Goal: Find specific page/section: Find specific page/section

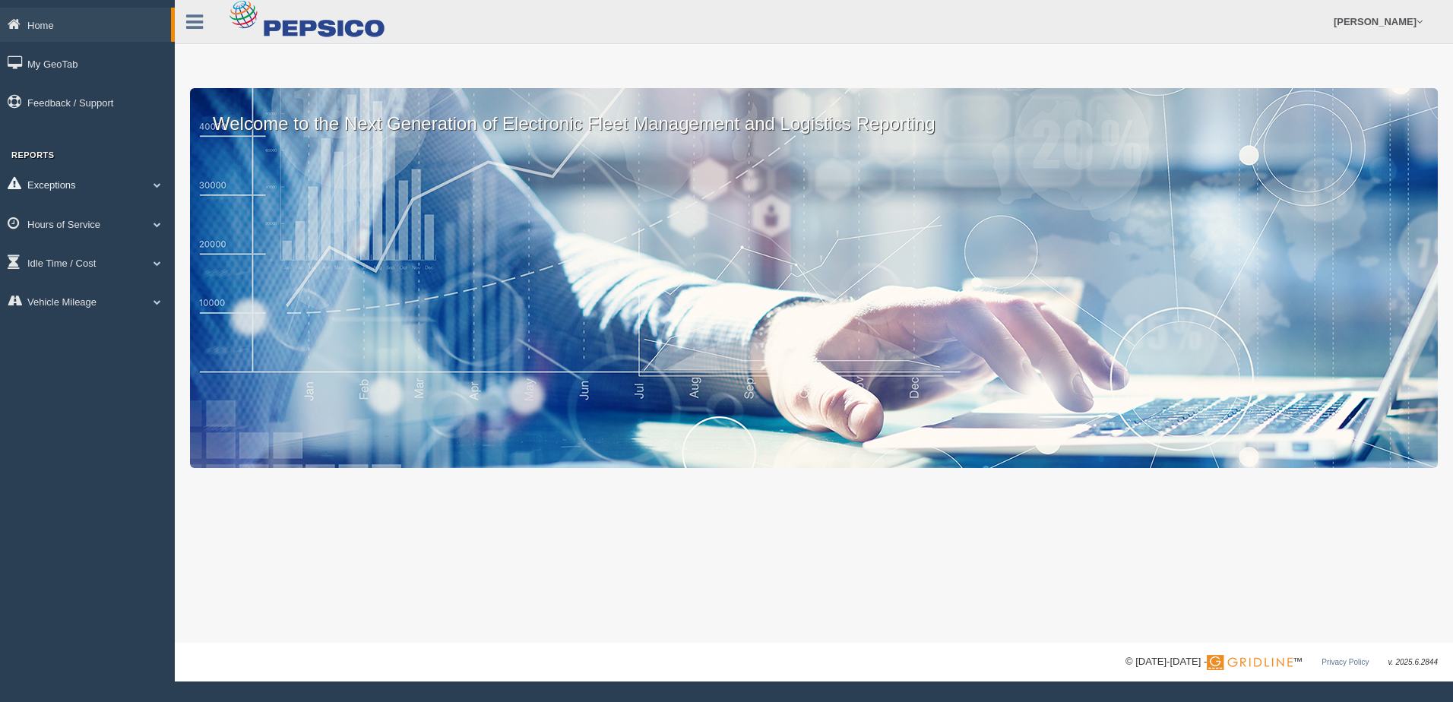
click at [159, 180] on link "Exceptions" at bounding box center [87, 184] width 175 height 34
click at [158, 328] on span at bounding box center [157, 332] width 20 height 8
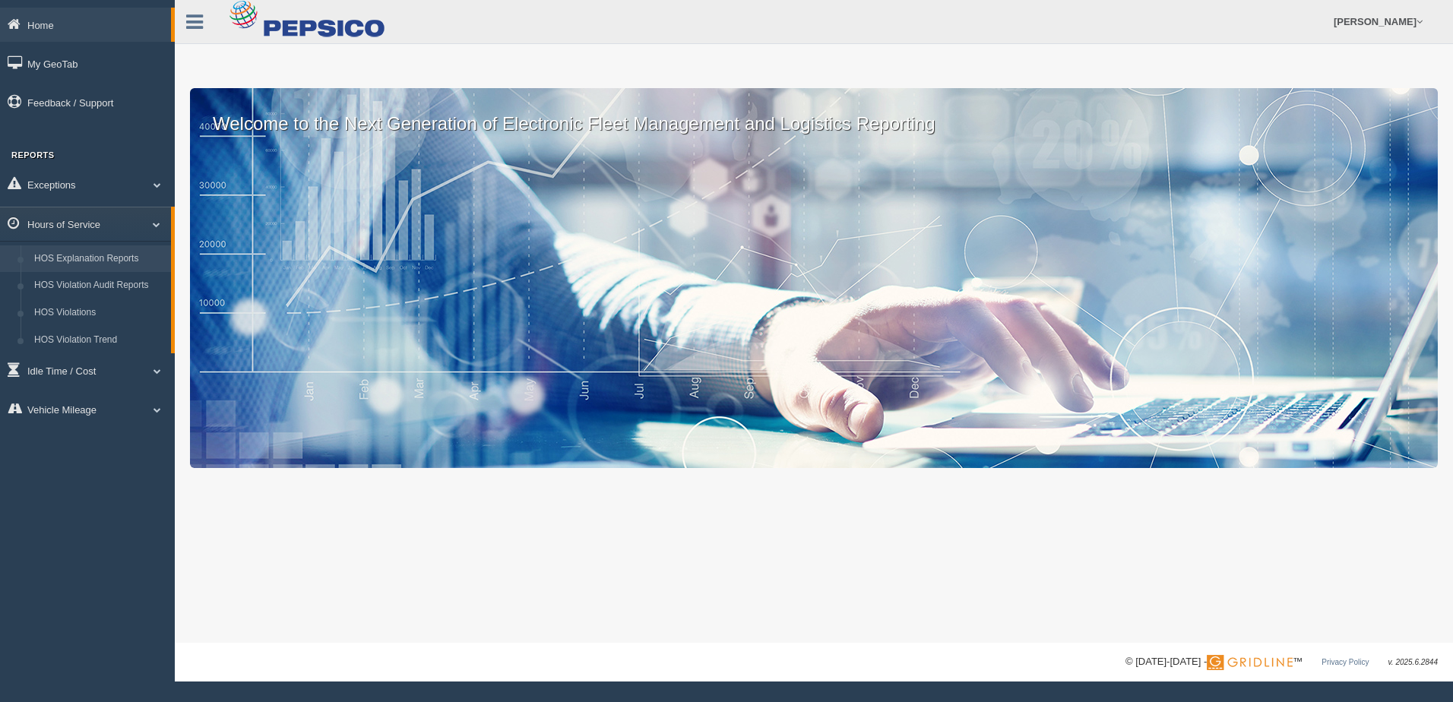
click at [132, 255] on link "HOS Explanation Reports" at bounding box center [99, 258] width 144 height 27
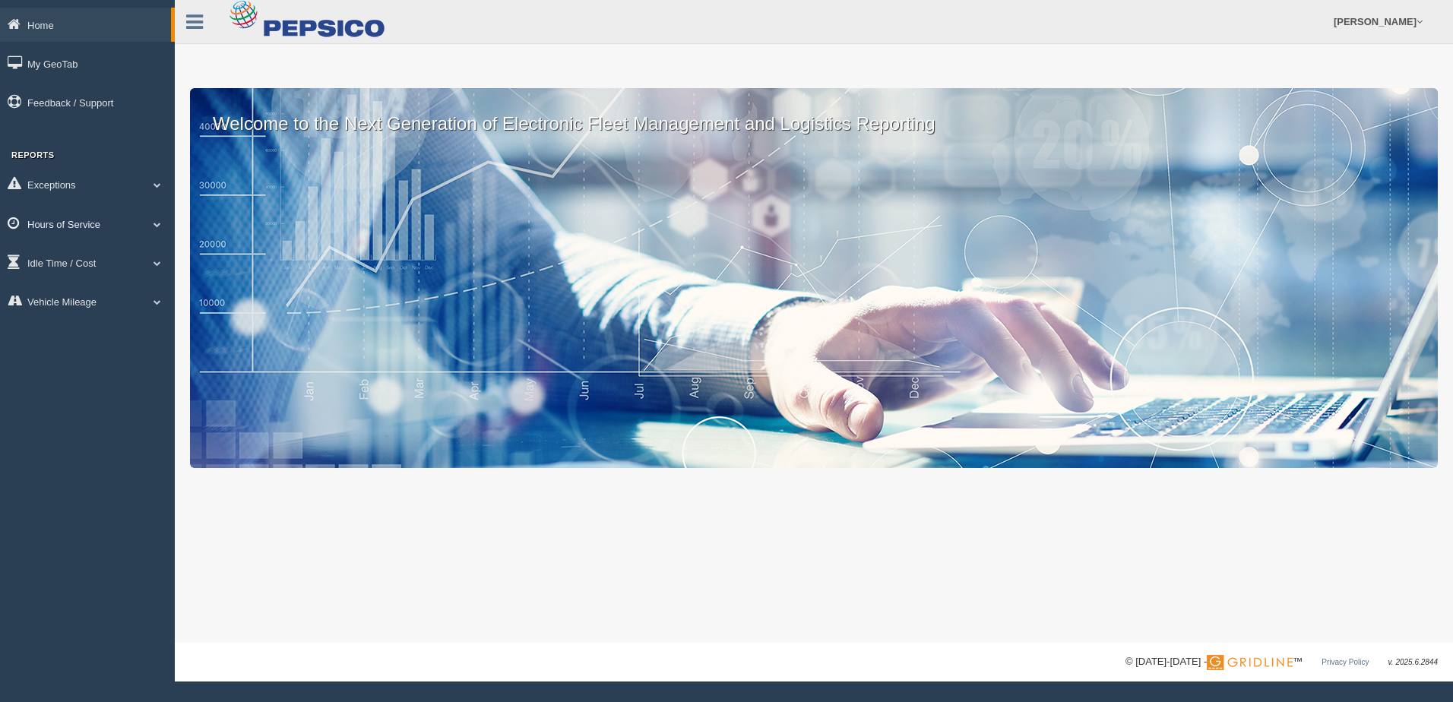
click at [157, 227] on span at bounding box center [157, 224] width 20 height 8
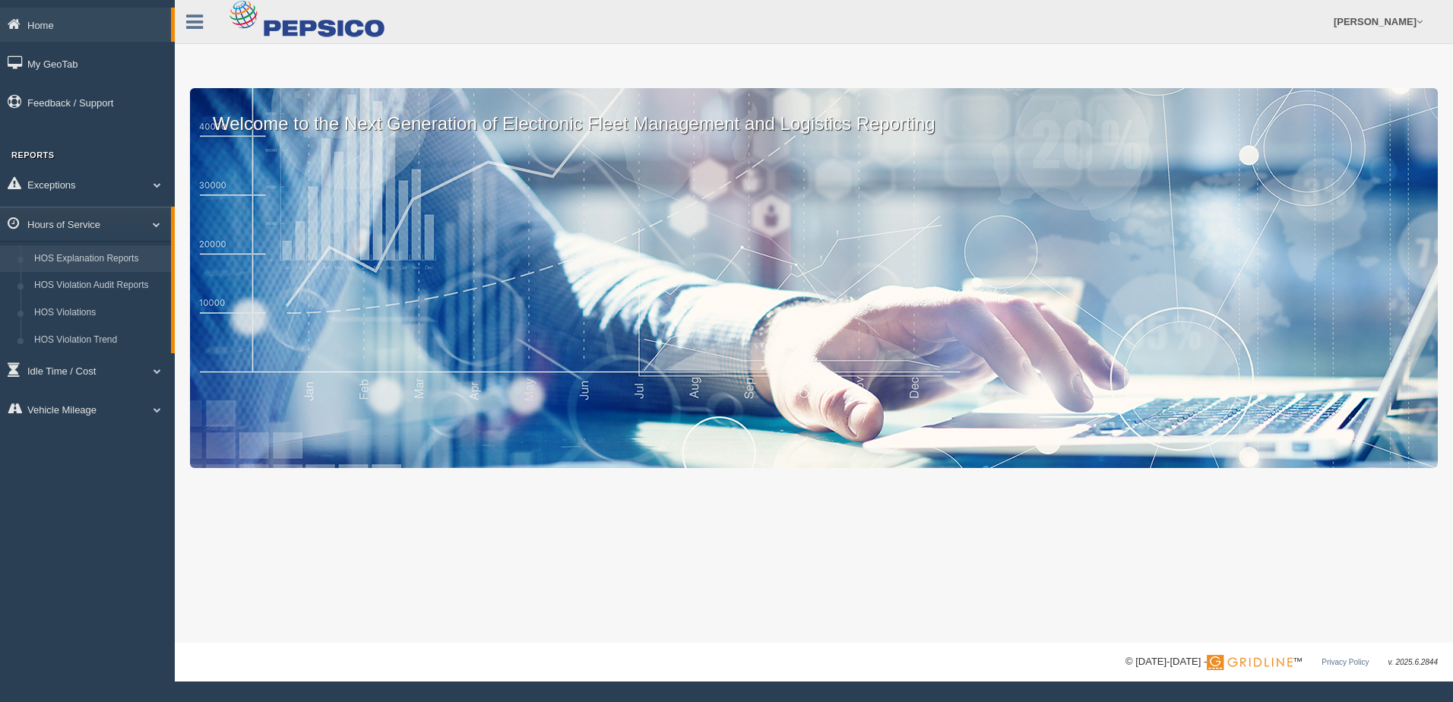
click at [134, 253] on link "HOS Explanation Reports" at bounding box center [99, 258] width 144 height 27
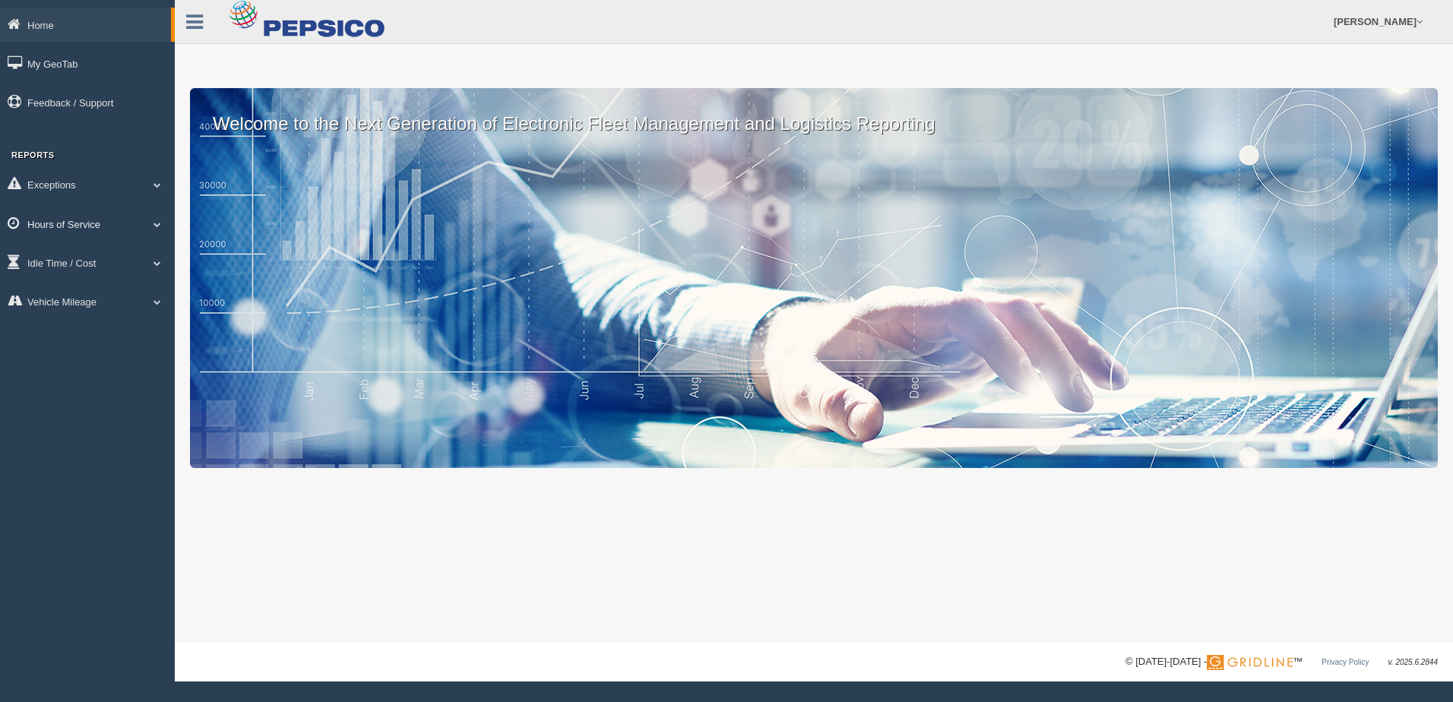
click at [158, 226] on span at bounding box center [157, 224] width 20 height 8
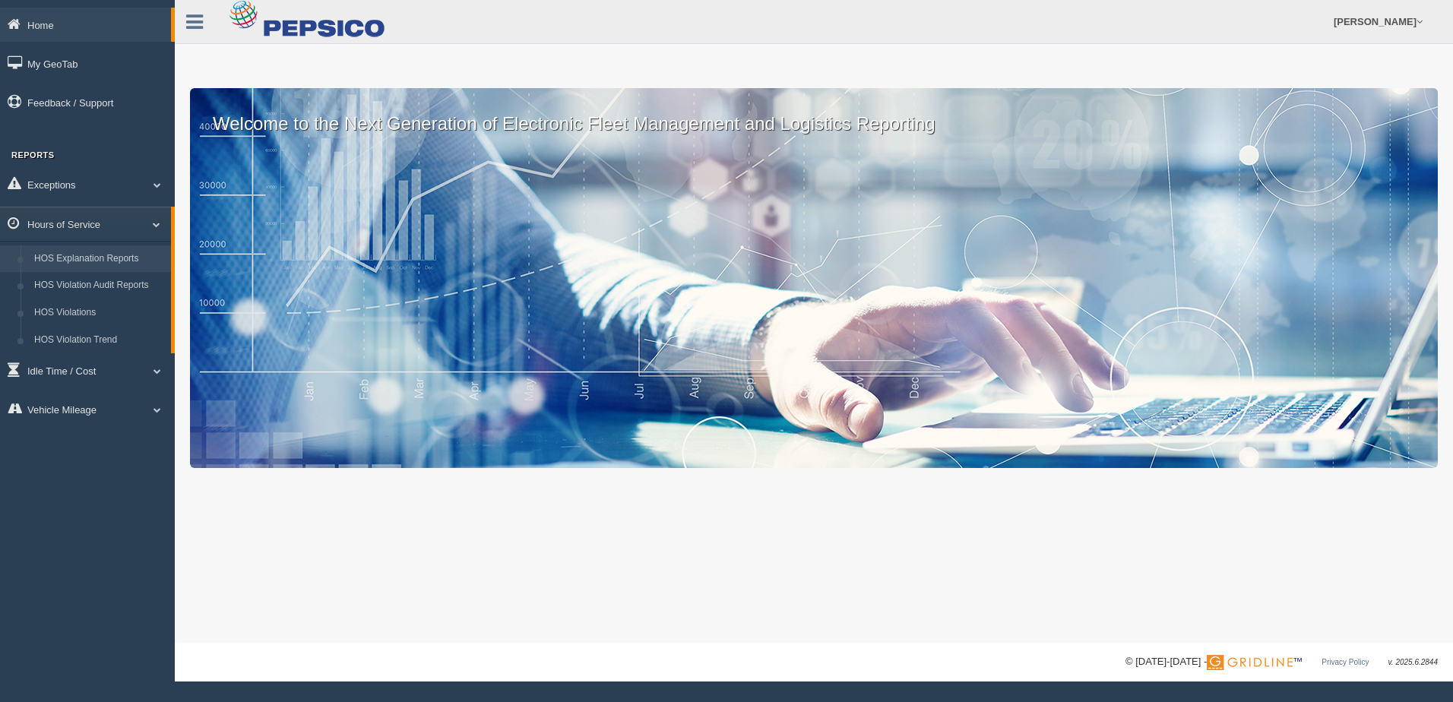
click at [126, 252] on link "HOS Explanation Reports" at bounding box center [99, 258] width 144 height 27
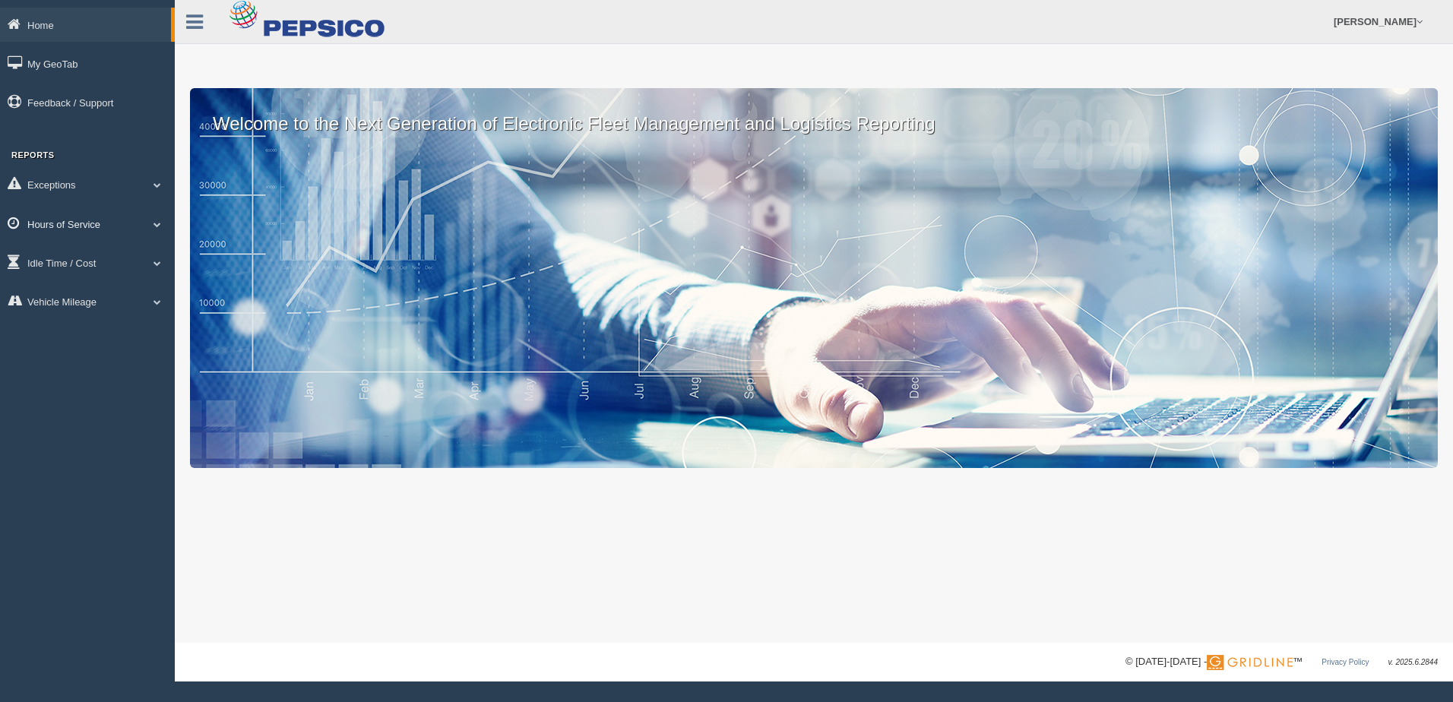
click at [152, 220] on span at bounding box center [157, 224] width 20 height 8
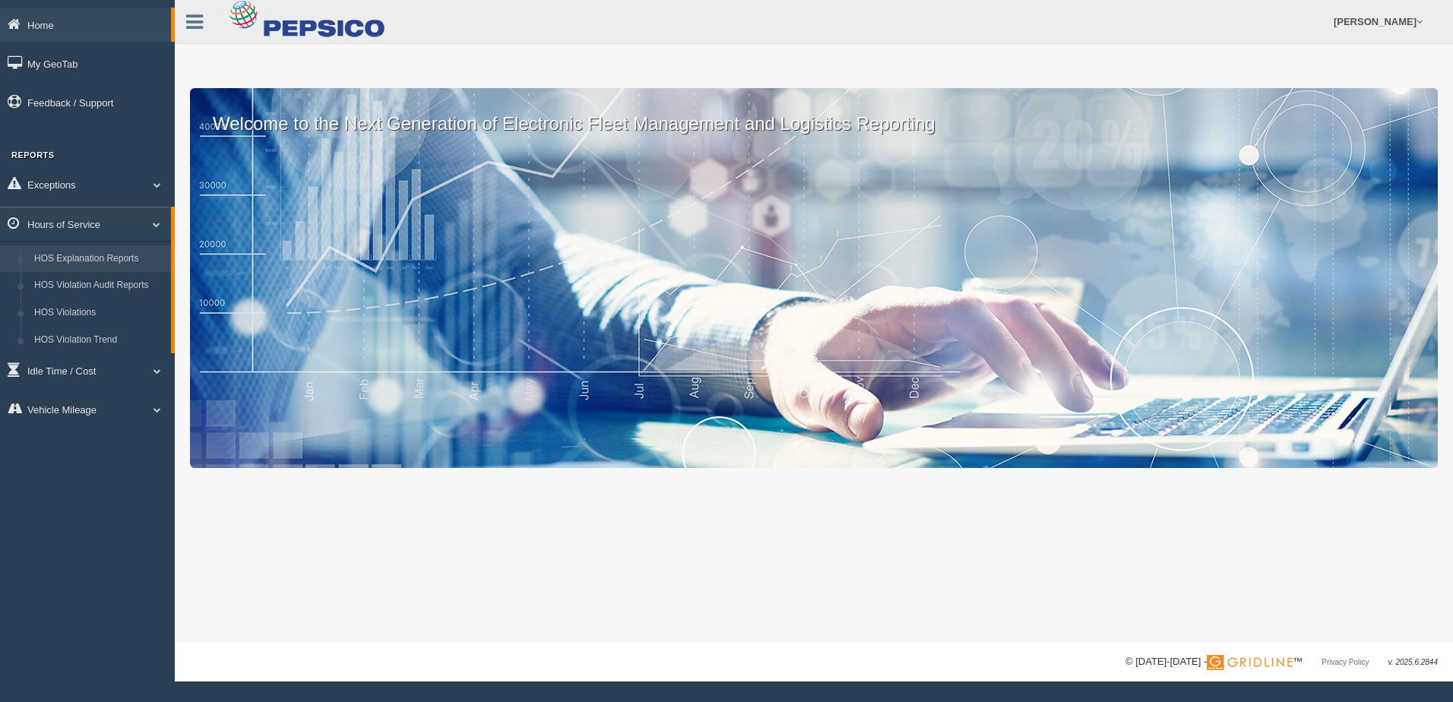
click at [125, 255] on link "HOS Explanation Reports" at bounding box center [99, 258] width 144 height 27
